Goal: Obtain resource: Obtain resource

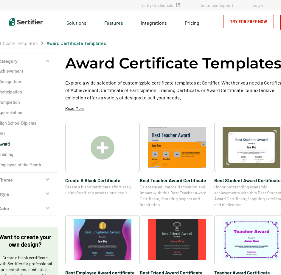
click at [246, 151] on img at bounding box center [252, 147] width 58 height 41
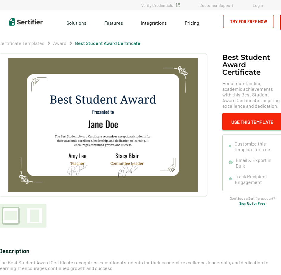
click at [244, 121] on button "Use This Template" at bounding box center [252, 121] width 60 height 17
